Goal: Information Seeking & Learning: Understand process/instructions

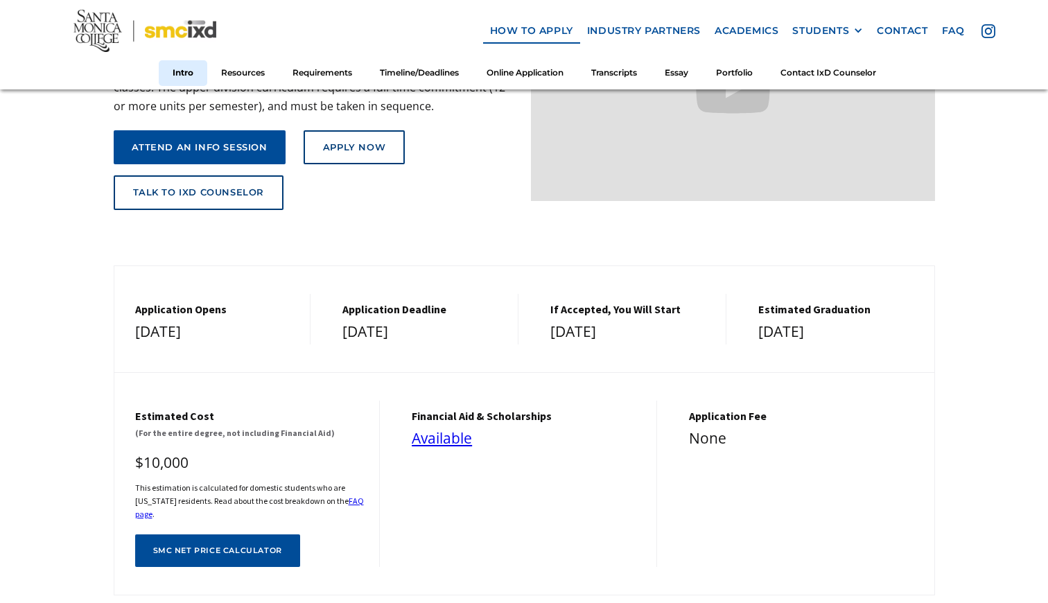
scroll to position [293, 0]
drag, startPoint x: 224, startPoint y: 424, endPoint x: 315, endPoint y: 422, distance: 90.9
click at [315, 426] on h6 "(For the entire degree, not including Financial Aid)" at bounding box center [250, 432] width 231 height 13
click at [230, 546] on div "SMC net price calculator" at bounding box center [217, 550] width 129 height 9
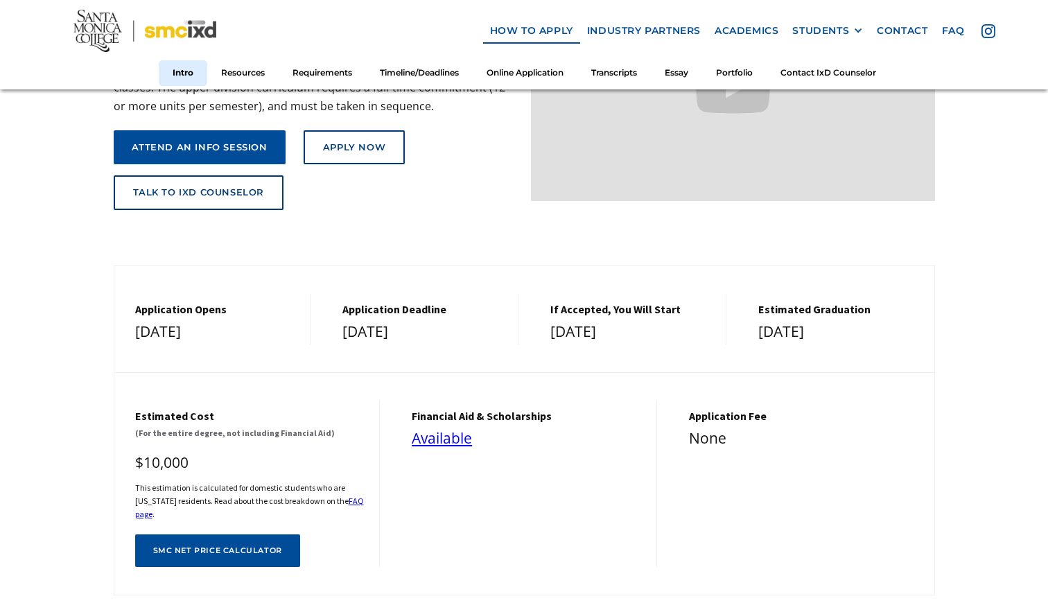
drag, startPoint x: 205, startPoint y: 322, endPoint x: 261, endPoint y: 324, distance: 55.5
click at [261, 324] on div "[DATE]" at bounding box center [216, 332] width 162 height 25
drag, startPoint x: 135, startPoint y: 321, endPoint x: 256, endPoint y: 330, distance: 121.0
click at [256, 330] on div "[DATE]" at bounding box center [216, 332] width 162 height 25
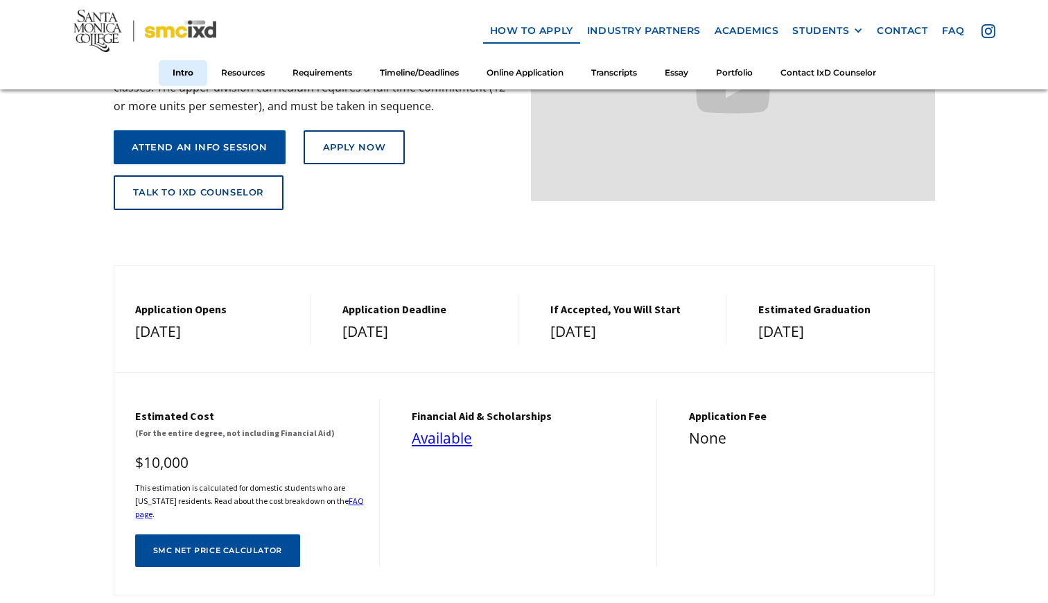
click at [263, 330] on div "[DATE]" at bounding box center [216, 332] width 162 height 25
drag, startPoint x: 344, startPoint y: 323, endPoint x: 435, endPoint y: 325, distance: 91.5
click at [435, 327] on div "[DATE]" at bounding box center [423, 332] width 162 height 25
click at [435, 325] on div "[DATE]" at bounding box center [423, 332] width 162 height 25
drag, startPoint x: 772, startPoint y: 325, endPoint x: 840, endPoint y: 326, distance: 67.9
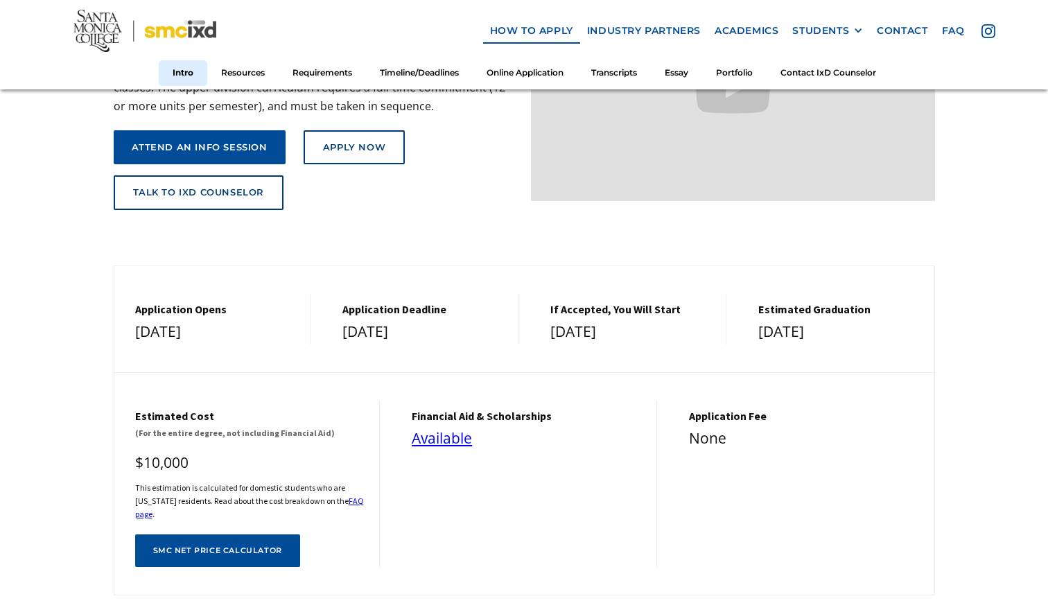
click at [840, 326] on div "[DATE]" at bounding box center [839, 332] width 162 height 25
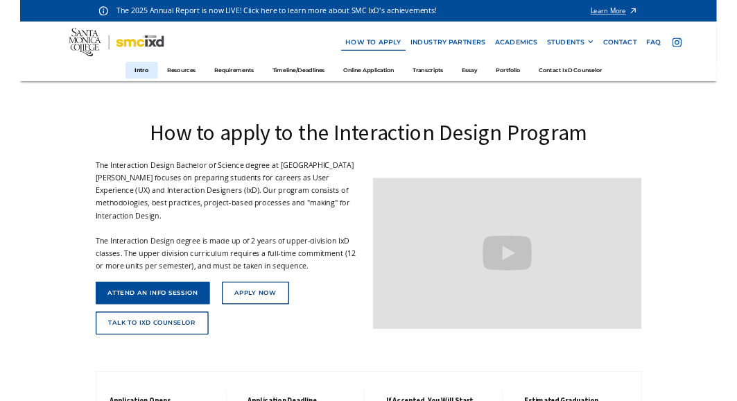
scroll to position [0, 0]
